Goal: Transaction & Acquisition: Obtain resource

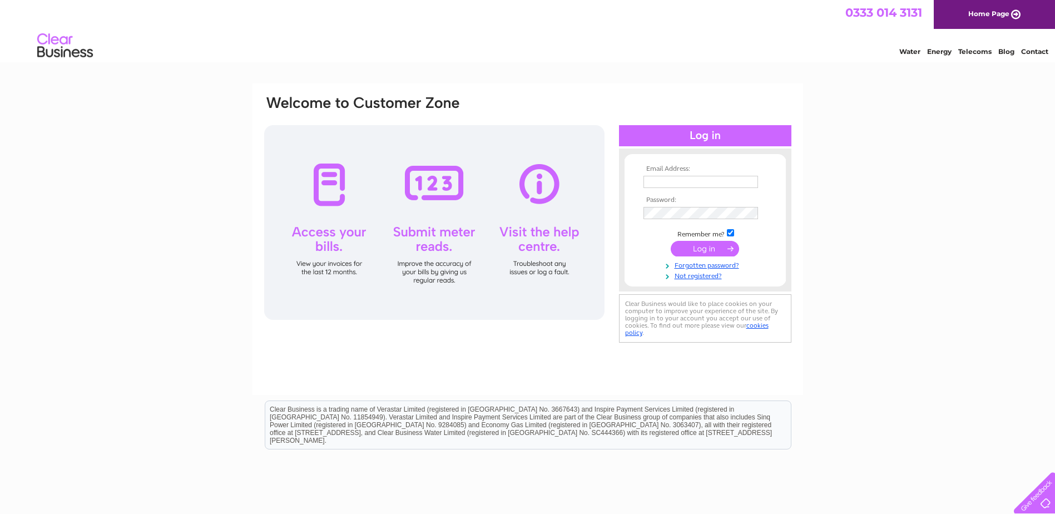
type input "[EMAIL_ADDRESS][DOMAIN_NAME]"
click at [697, 248] on input "submit" at bounding box center [705, 249] width 68 height 16
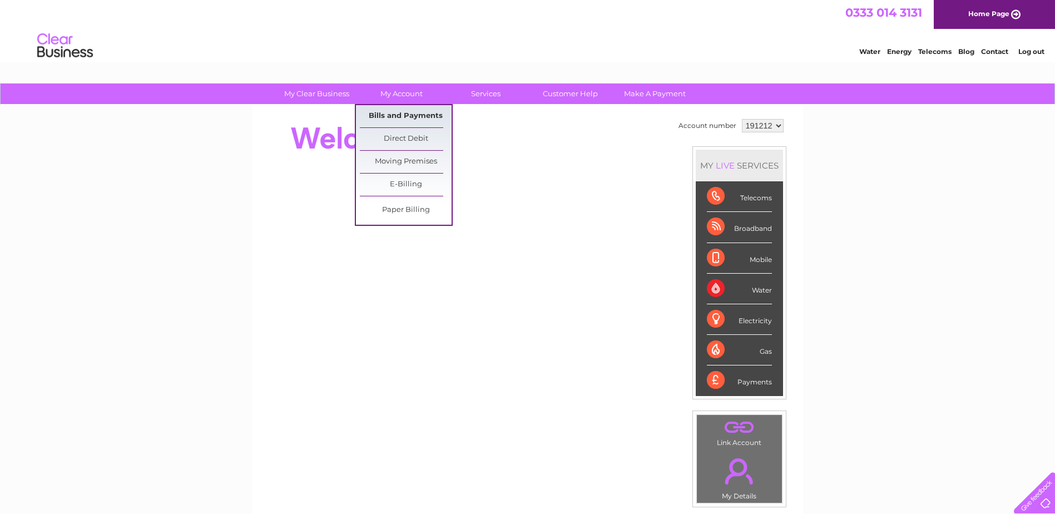
click at [401, 113] on link "Bills and Payments" at bounding box center [406, 116] width 92 height 22
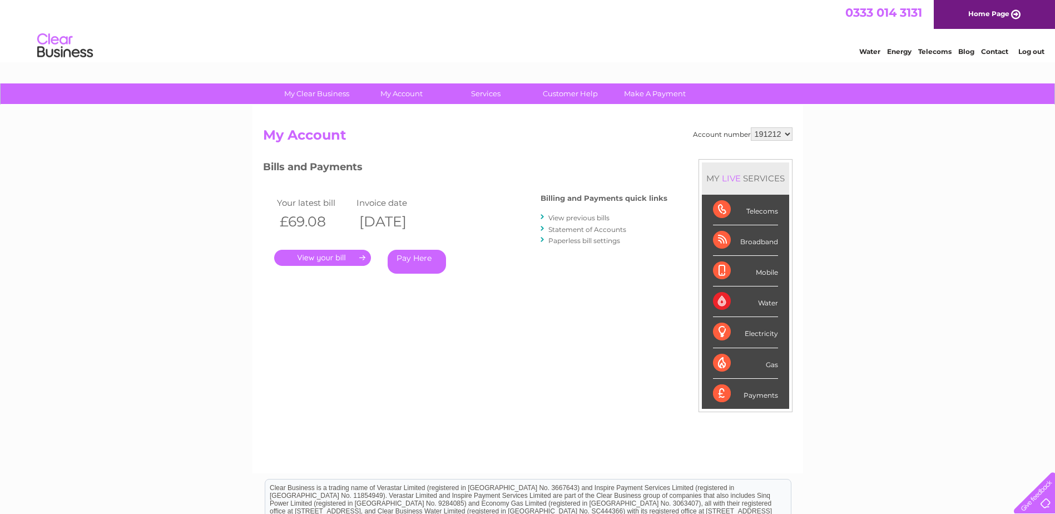
click at [325, 258] on link "." at bounding box center [322, 258] width 97 height 16
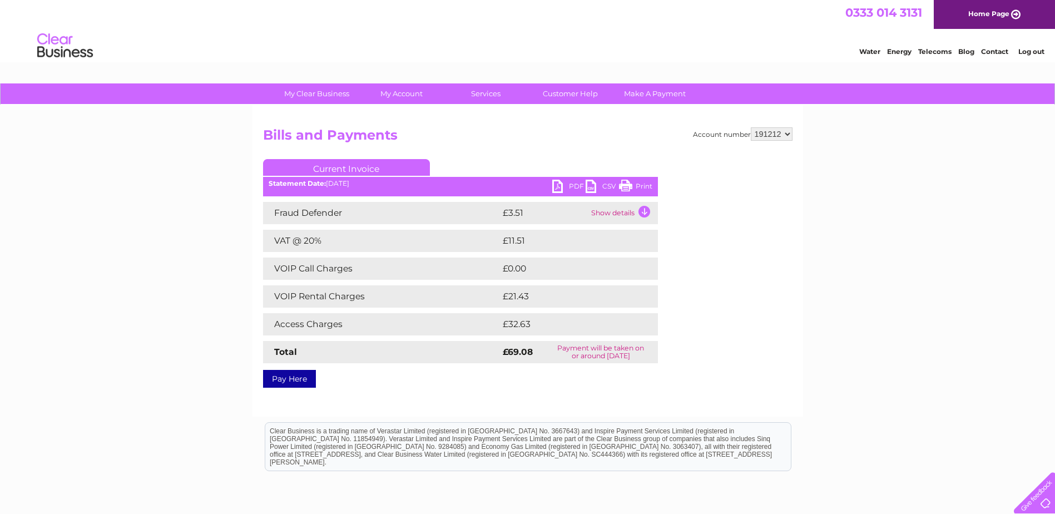
click at [557, 187] on link "PDF" at bounding box center [568, 188] width 33 height 16
